Goal: Information Seeking & Learning: Learn about a topic

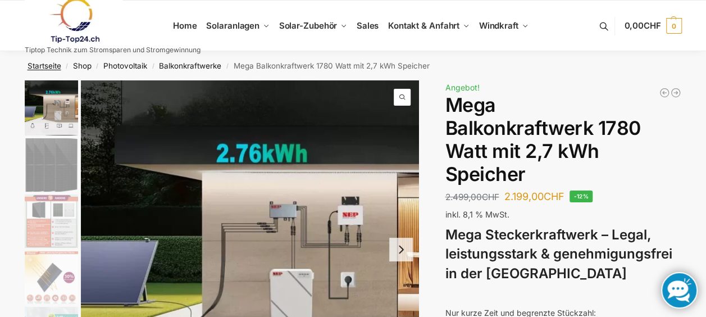
click at [36, 64] on link "Startseite" at bounding box center [45, 65] width 34 height 9
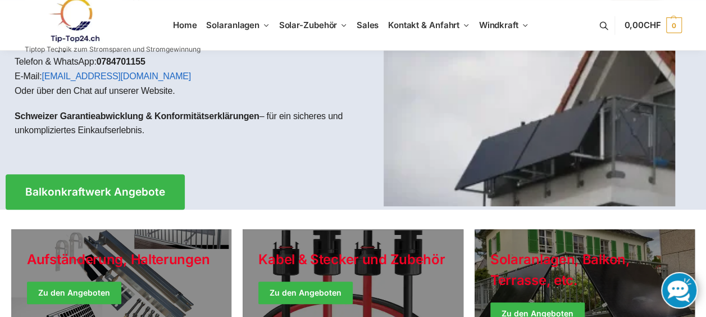
scroll to position [112, 0]
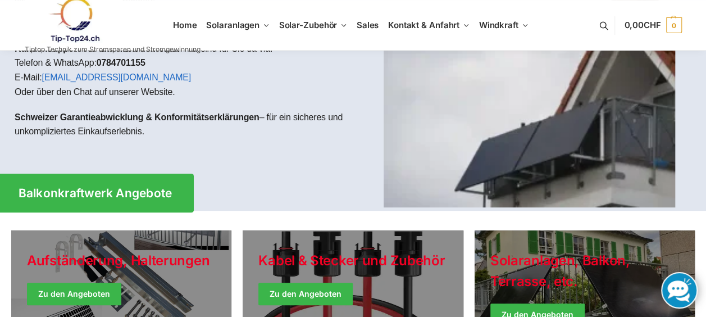
click at [70, 193] on span "Balkonkraftwerk Angebote" at bounding box center [96, 193] width 154 height 12
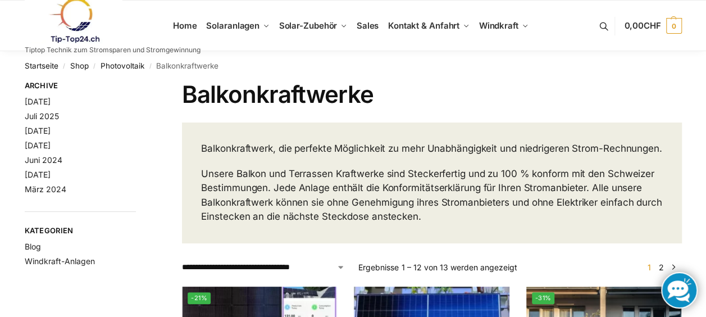
click at [602, 26] on button at bounding box center [609, 26] width 29 height 52
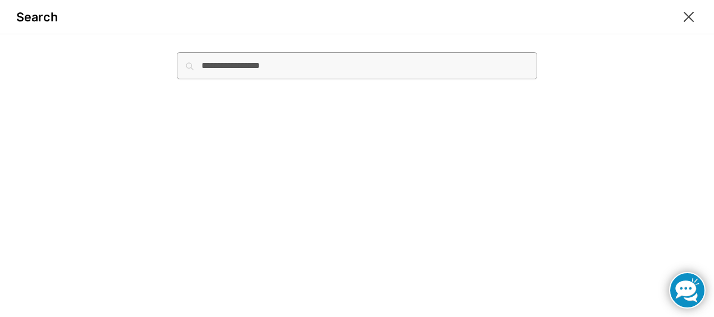
click at [232, 64] on input "Suche nach:" at bounding box center [357, 65] width 360 height 27
click at [245, 65] on input "*******" at bounding box center [357, 65] width 360 height 27
click at [229, 64] on input "******" at bounding box center [357, 65] width 360 height 27
click at [226, 63] on input "******" at bounding box center [357, 65] width 360 height 27
click at [314, 67] on input "*******" at bounding box center [357, 65] width 360 height 27
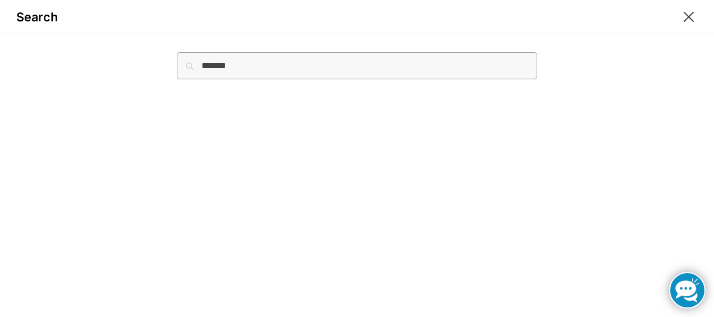
type input "*******"
click at [500, 52] on button "Suchen" at bounding box center [519, 58] width 38 height 12
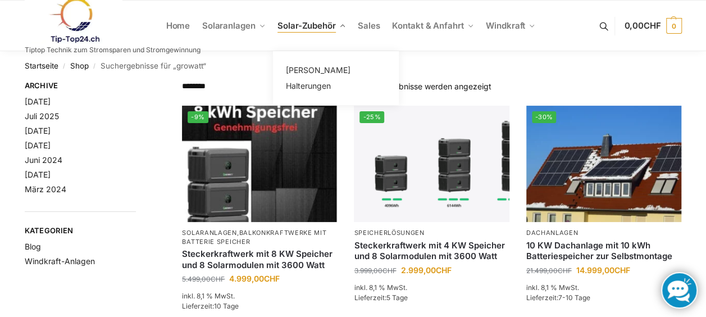
click at [314, 29] on span "Solar-Zubehör" at bounding box center [306, 25] width 58 height 11
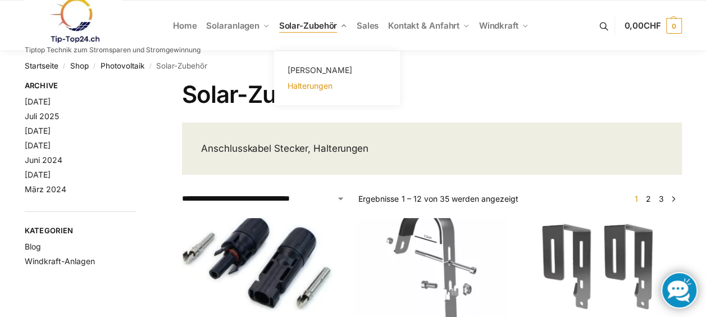
click at [304, 86] on span "Halterungen" at bounding box center [309, 86] width 45 height 10
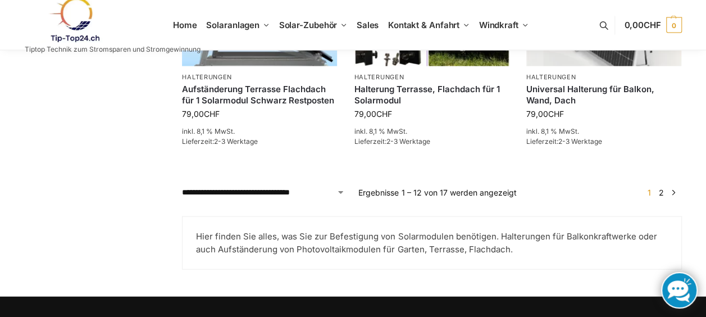
scroll to position [1066, 0]
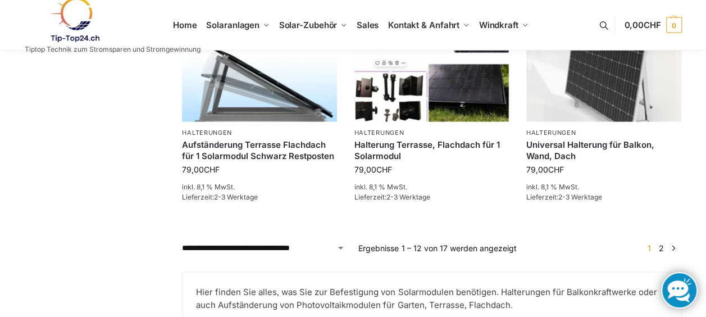
click at [661, 246] on link "2" at bounding box center [661, 248] width 11 height 10
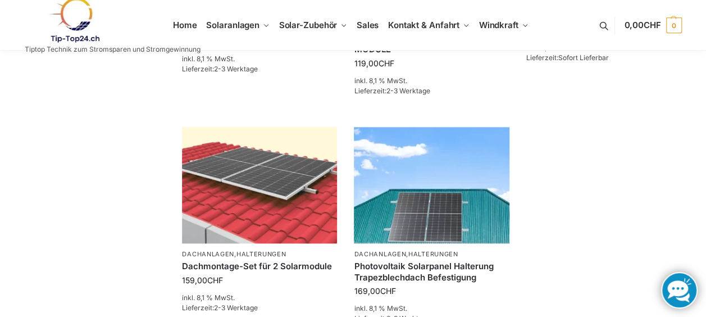
scroll to position [505, 0]
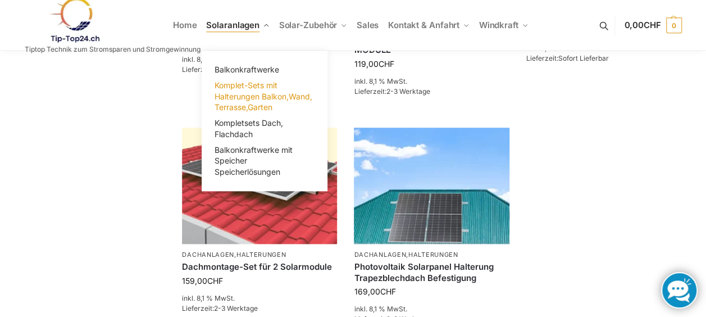
click at [236, 91] on span "Komplet-Sets mit Halterungen Balkon,Wand, Terrasse,Garten" at bounding box center [263, 95] width 98 height 31
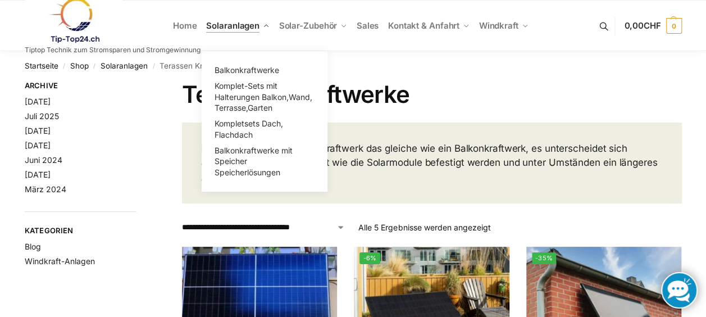
click at [230, 26] on span "Solaranlagen" at bounding box center [232, 25] width 53 height 11
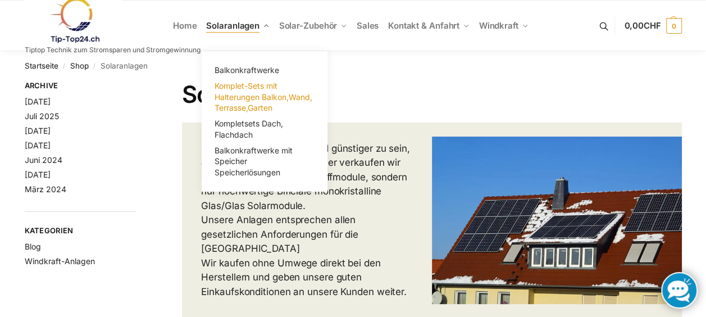
click at [252, 90] on link "Komplet-Sets mit Halterungen Balkon,Wand, Terrasse,Garten" at bounding box center [264, 97] width 112 height 38
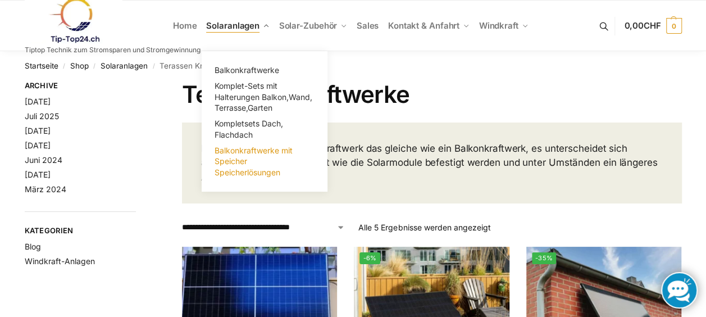
click at [230, 162] on span "Balkonkraftwerke mit Speicher Speicherlösungen" at bounding box center [253, 160] width 78 height 31
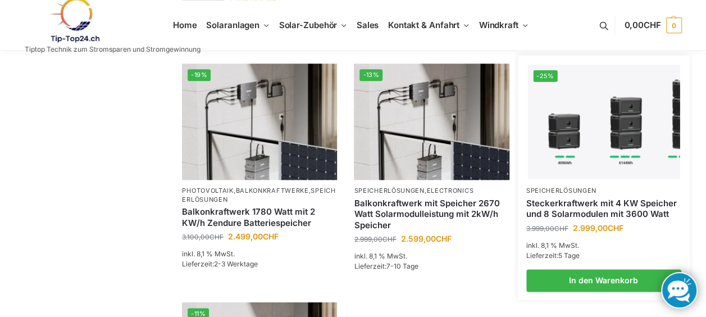
scroll to position [617, 0]
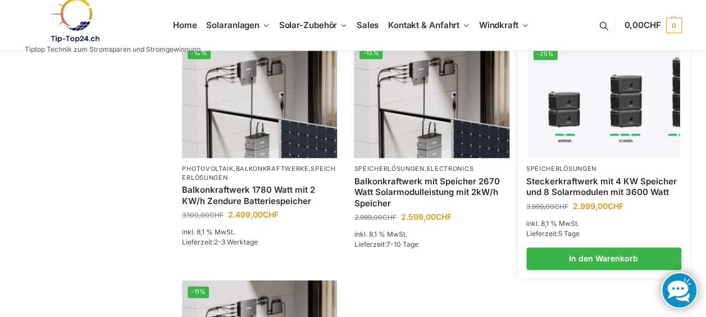
click at [572, 176] on link "Steckerkraftwerk mit 4 KW Speicher und 8 Solarmodulen mit 3600 Watt" at bounding box center [603, 187] width 155 height 22
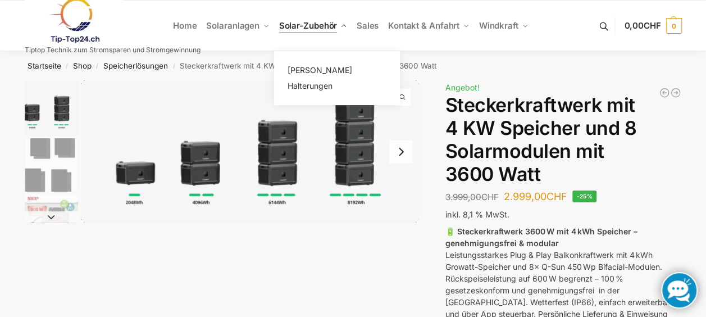
click at [295, 26] on span "Solar-Zubehör" at bounding box center [308, 25] width 58 height 11
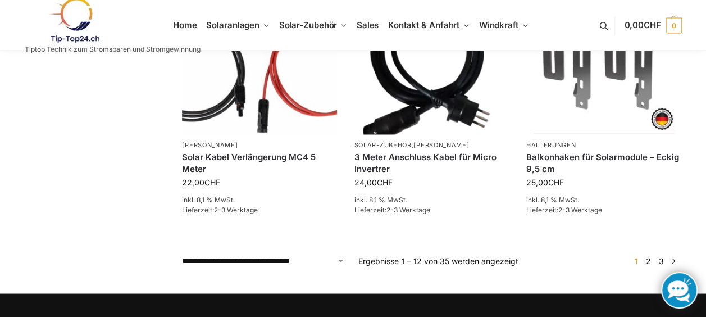
scroll to position [863, 0]
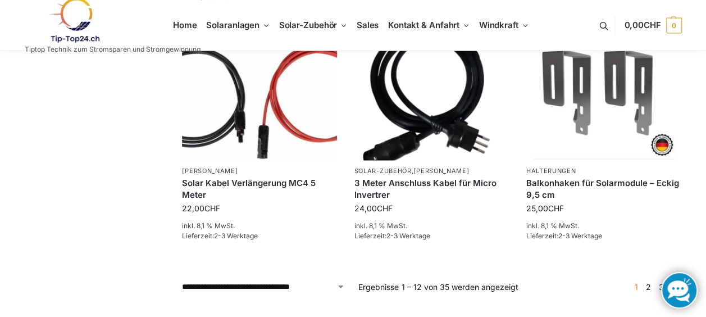
click at [647, 284] on link "2" at bounding box center [648, 286] width 11 height 10
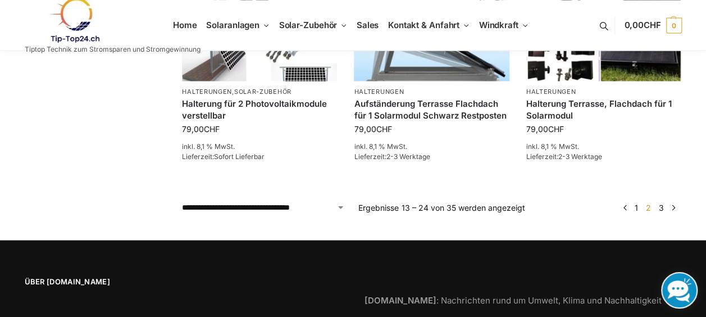
scroll to position [960, 0]
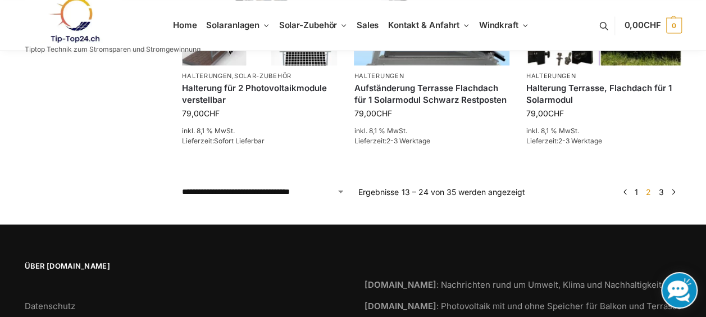
click at [661, 190] on link "3" at bounding box center [661, 191] width 11 height 10
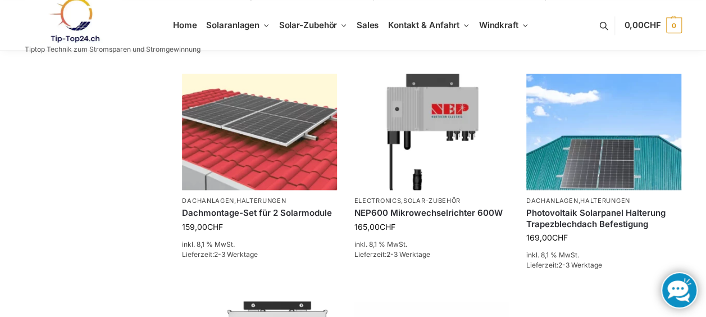
scroll to position [617, 0]
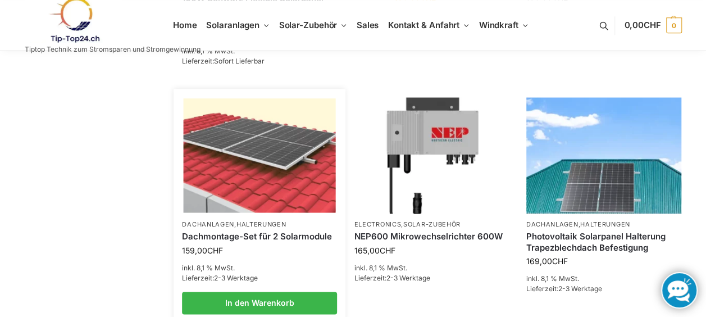
click at [214, 236] on link "Dachmontage-Set für 2 Solarmodule" at bounding box center [259, 236] width 155 height 11
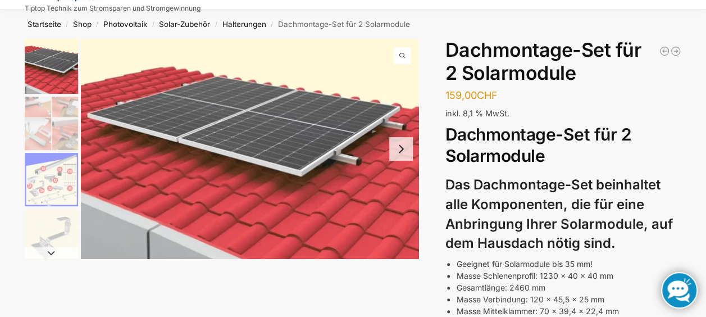
scroll to position [56, 0]
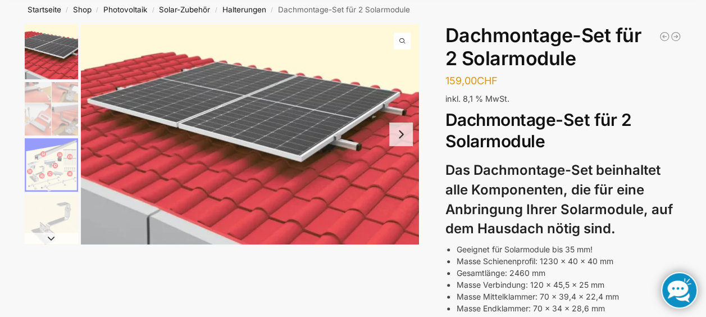
click at [401, 136] on button "Next slide" at bounding box center [401, 134] width 24 height 24
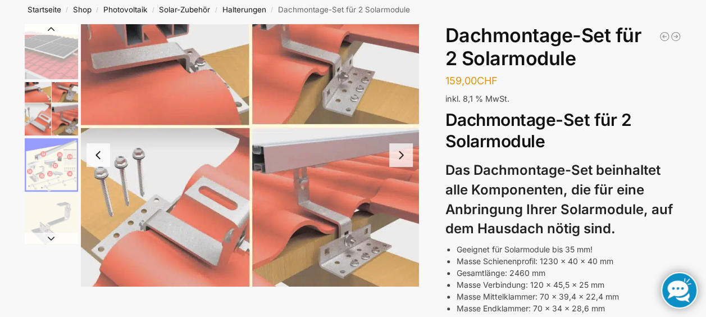
click at [358, 259] on img "2 / 5" at bounding box center [250, 155] width 338 height 262
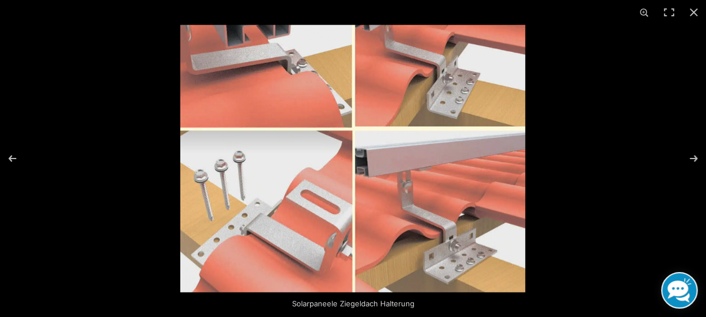
click at [286, 72] on img at bounding box center [352, 158] width 345 height 267
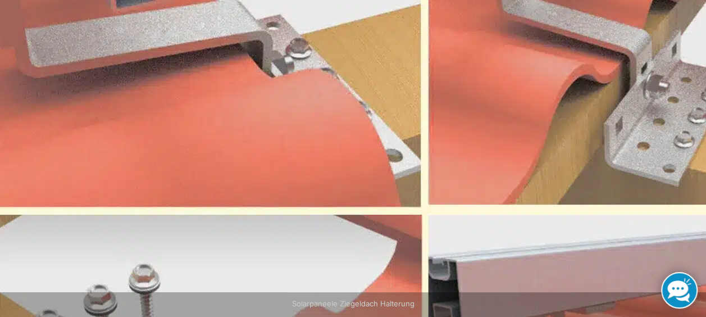
scroll to position [56, 0]
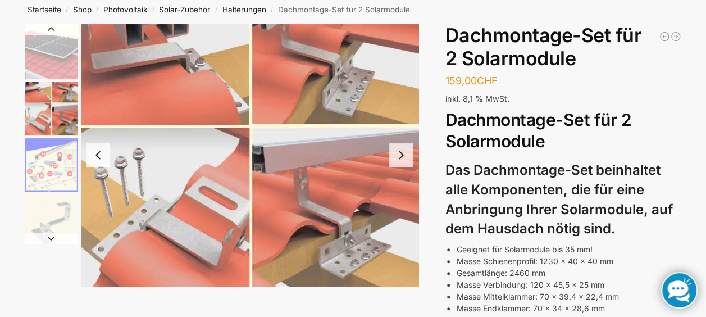
click at [400, 156] on button "Next slide" at bounding box center [401, 155] width 24 height 24
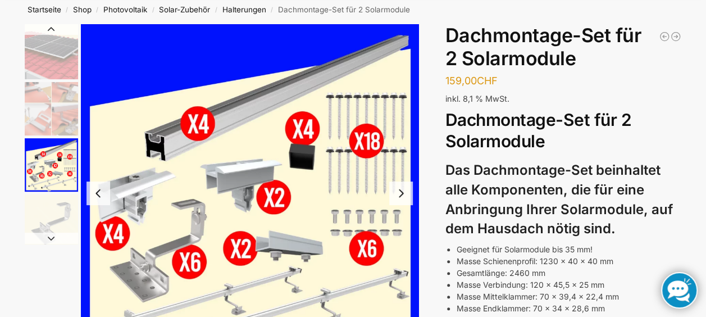
drag, startPoint x: 411, startPoint y: 199, endPoint x: 409, endPoint y: 210, distance: 11.4
click at [409, 210] on div at bounding box center [250, 193] width 338 height 338
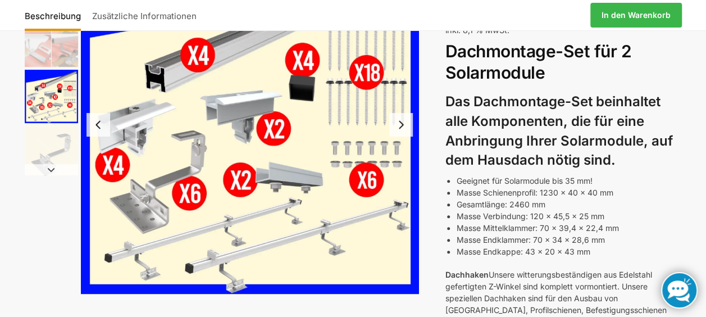
scroll to position [97, 0]
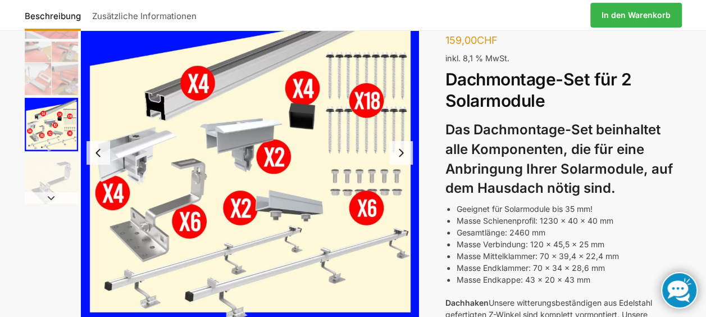
click at [403, 152] on button "Next slide" at bounding box center [401, 153] width 24 height 24
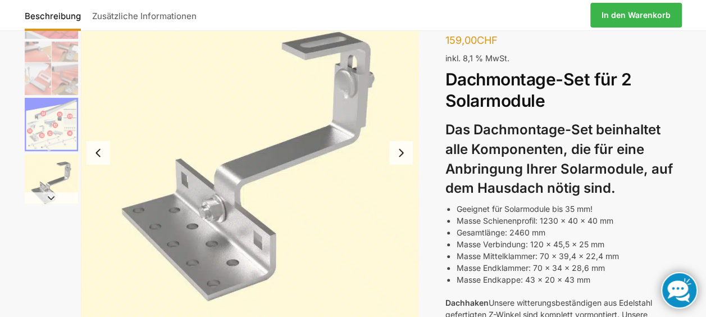
click at [403, 152] on button "Next slide" at bounding box center [401, 153] width 24 height 24
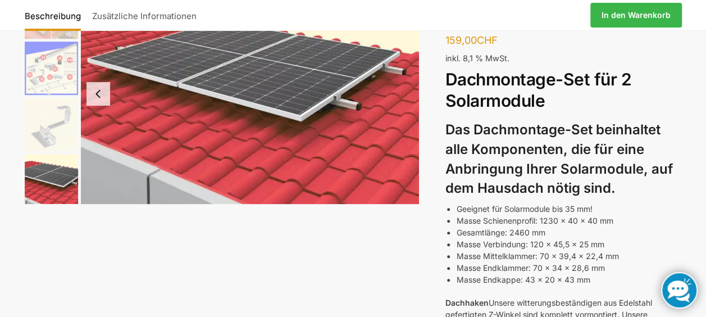
click at [340, 102] on img "5 / 5" at bounding box center [250, 94] width 338 height 220
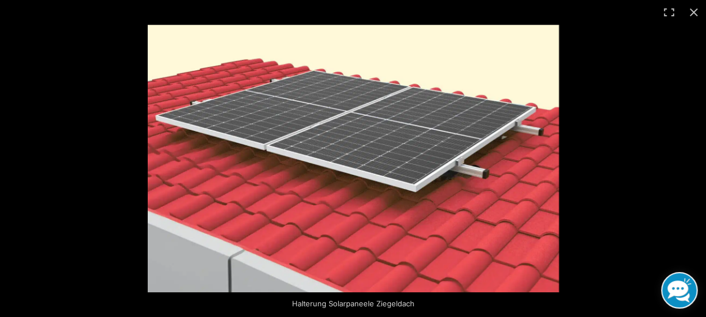
click at [340, 102] on img at bounding box center [353, 158] width 411 height 267
click at [462, 148] on img at bounding box center [353, 158] width 411 height 267
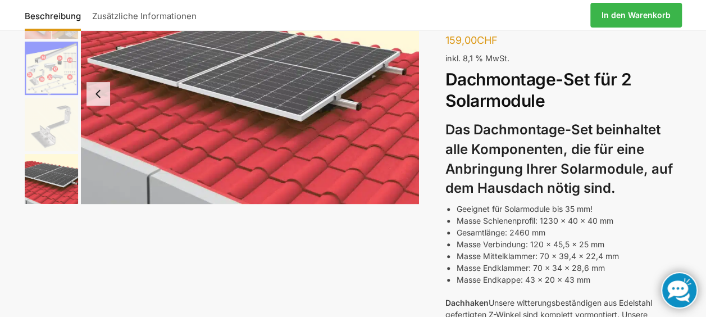
click at [97, 94] on button "Previous slide" at bounding box center [98, 94] width 24 height 24
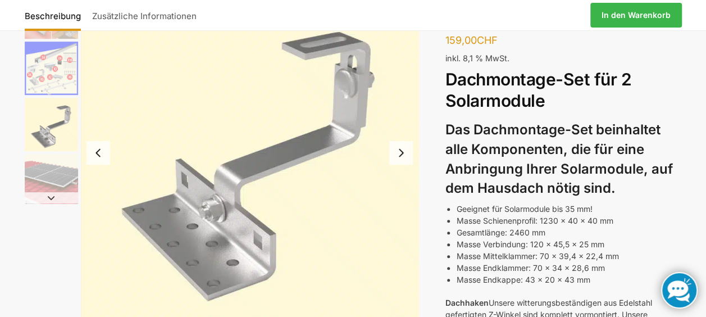
click at [97, 152] on button "Previous slide" at bounding box center [98, 153] width 24 height 24
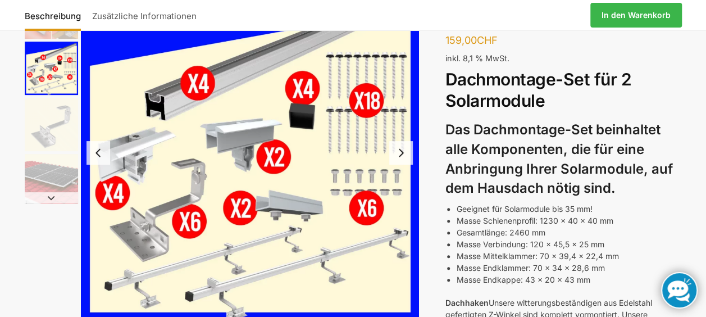
click at [98, 151] on button "Previous slide" at bounding box center [98, 153] width 24 height 24
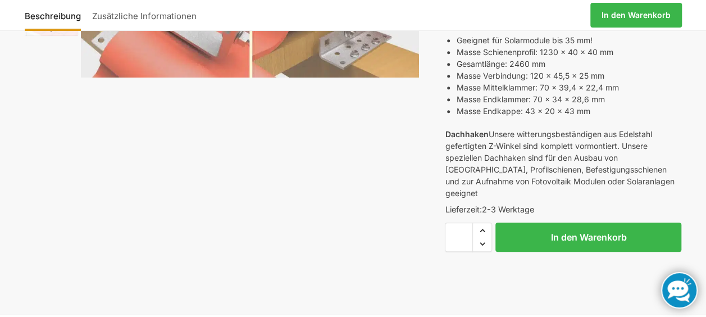
scroll to position [489, 0]
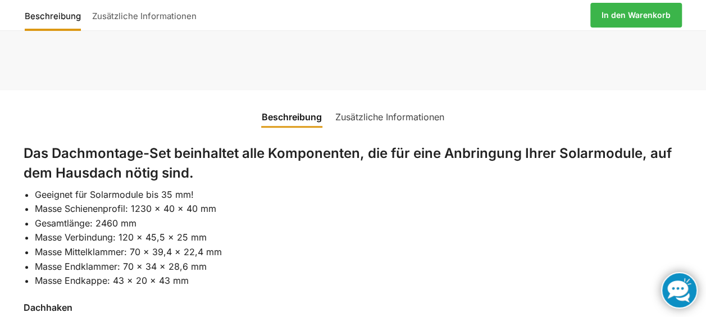
click at [138, 20] on link "Zusätzliche Informationen" at bounding box center [144, 15] width 116 height 27
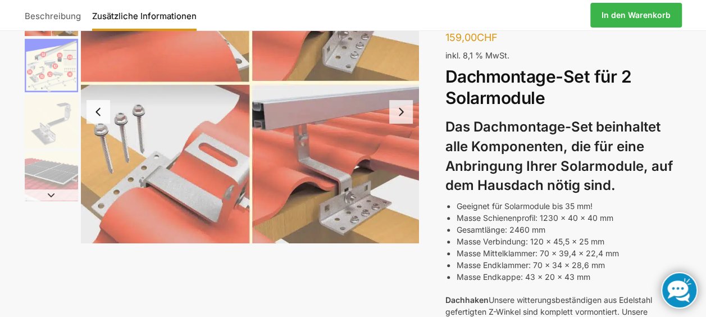
scroll to position [168, 0]
